Goal: Information Seeking & Learning: Understand process/instructions

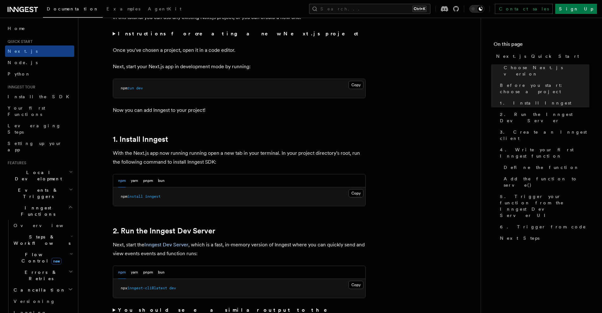
scroll to position [316, 0]
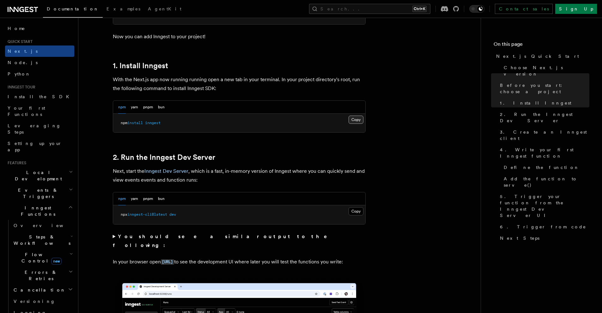
click at [352, 120] on button "Copy Copied" at bounding box center [356, 120] width 15 height 8
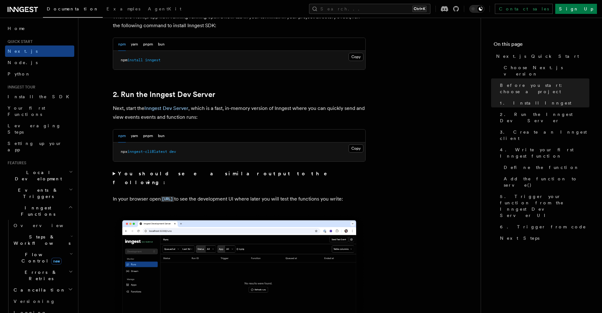
scroll to position [379, 0]
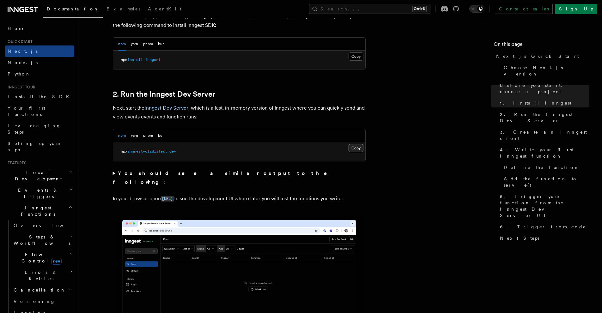
click at [357, 147] on button "Copy Copied" at bounding box center [356, 148] width 15 height 8
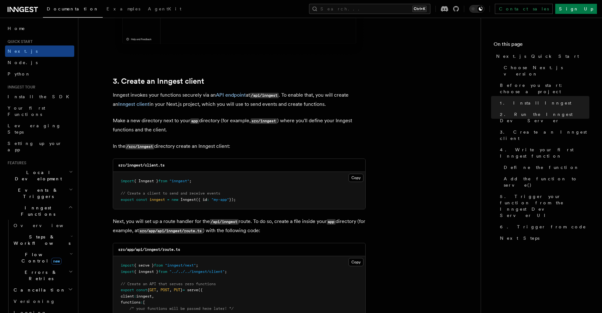
scroll to position [696, 0]
drag, startPoint x: 126, startPoint y: 144, endPoint x: 157, endPoint y: 145, distance: 30.7
click at [157, 145] on p "In the /src/inngest directory create an Inngest client:" at bounding box center [239, 146] width 253 height 9
copy p "/src/inngest"
click at [186, 149] on p "In the /src/inngest directory create an Inngest client:" at bounding box center [239, 146] width 253 height 9
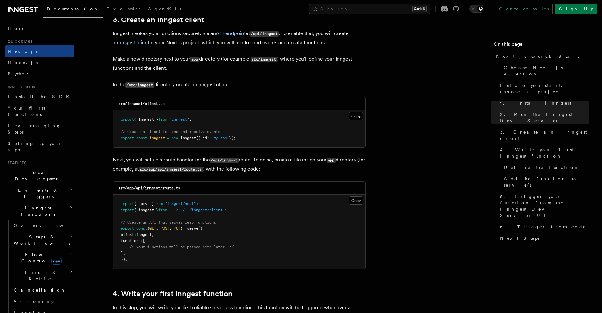
scroll to position [759, 0]
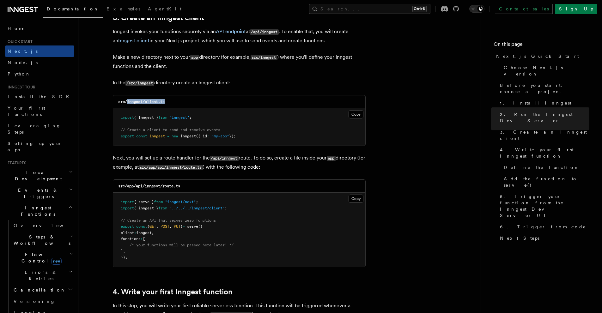
drag, startPoint x: 127, startPoint y: 100, endPoint x: 180, endPoint y: 101, distance: 52.8
click at [180, 101] on div "src/inngest/client.ts" at bounding box center [239, 101] width 252 height 13
copy code "inngest/client.ts"
click at [180, 101] on div "src/inngest/client.ts" at bounding box center [239, 101] width 252 height 13
click at [356, 116] on button "Copy Copied" at bounding box center [356, 114] width 15 height 8
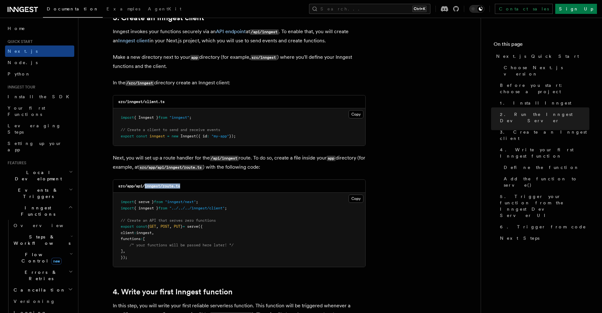
drag, startPoint x: 146, startPoint y: 185, endPoint x: 208, endPoint y: 187, distance: 62.6
click at [208, 187] on div "src/app/api/inngest/route.ts" at bounding box center [239, 186] width 252 height 13
copy code "inngest/route.ts"
click at [208, 187] on div "src/app/api/inngest/route.ts" at bounding box center [239, 186] width 252 height 13
click at [353, 201] on button "Copy Copied" at bounding box center [356, 199] width 15 height 8
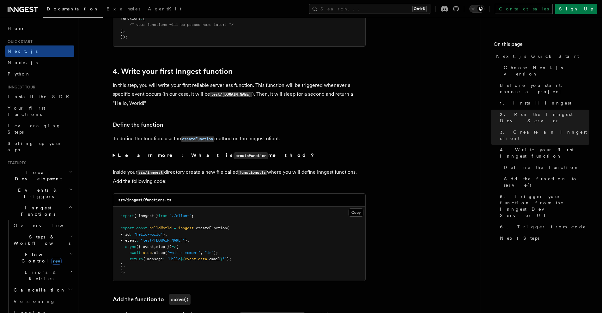
scroll to position [1043, 0]
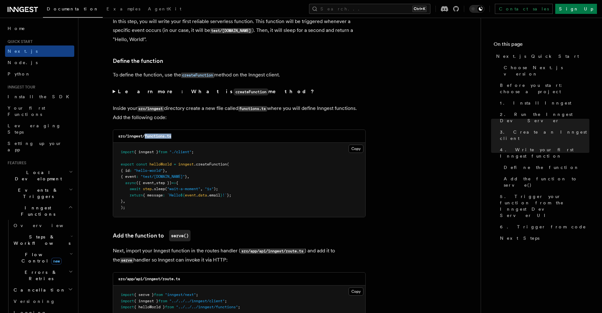
drag, startPoint x: 145, startPoint y: 135, endPoint x: 191, endPoint y: 136, distance: 46.2
click at [191, 136] on div "src/inngest/functions.ts" at bounding box center [239, 136] width 252 height 13
copy code "functions.ts"
click at [191, 136] on div "src/inngest/functions.ts" at bounding box center [239, 136] width 252 height 13
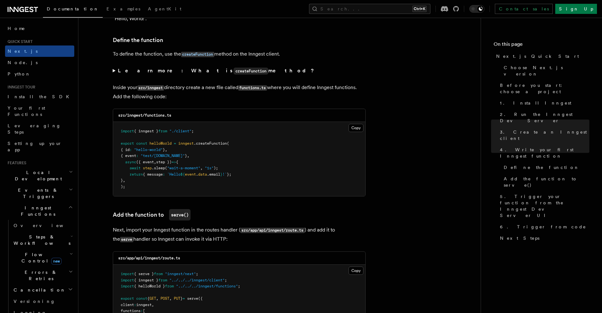
scroll to position [1075, 0]
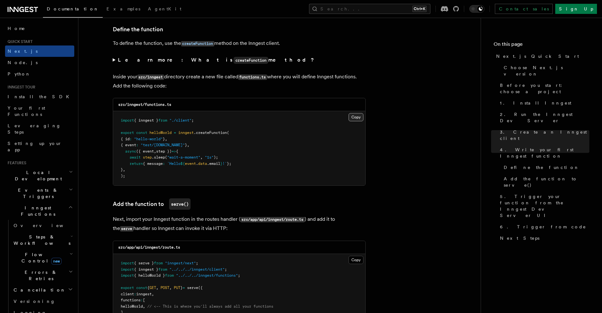
click at [360, 118] on button "Copy Copied" at bounding box center [356, 117] width 15 height 8
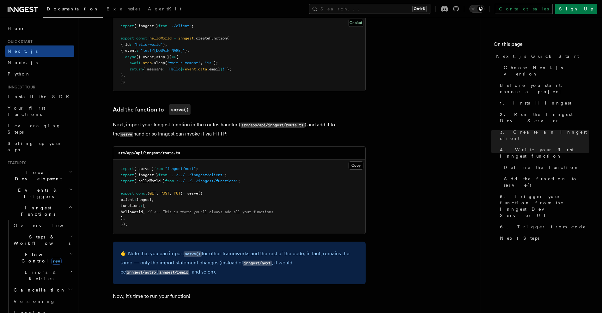
scroll to position [1170, 0]
